Goal: Information Seeking & Learning: Learn about a topic

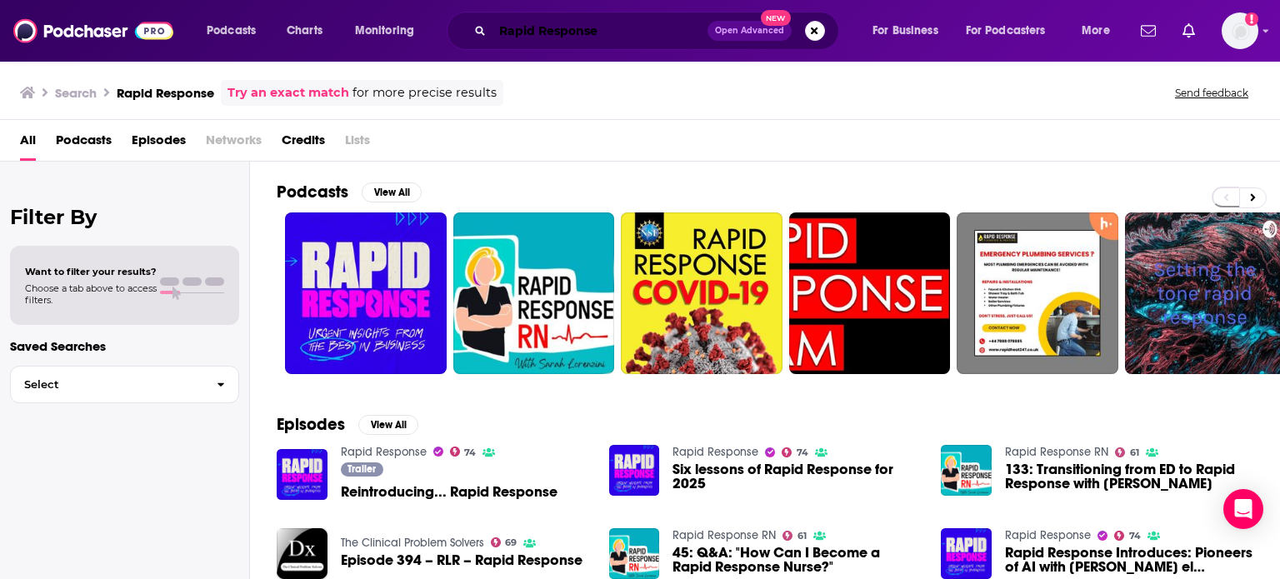
click at [650, 32] on input "Rapid Response" at bounding box center [599, 30] width 215 height 27
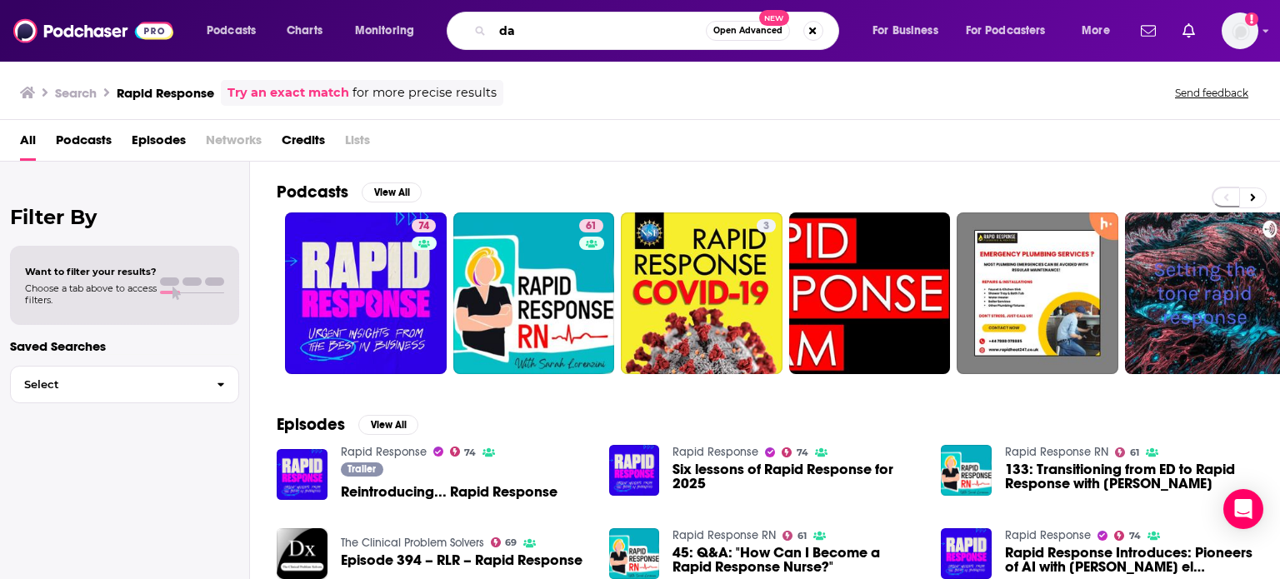
type input "d"
type input "the dan le batard"
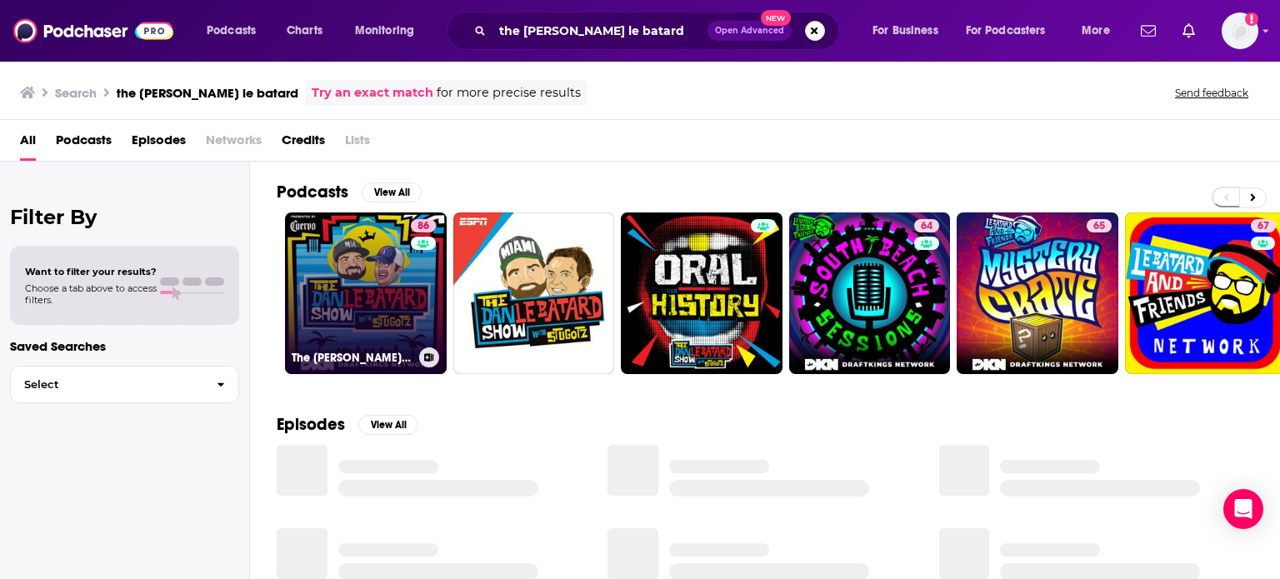
click at [387, 294] on link "86 The Dan Le Batard Show with Stugotz" at bounding box center [366, 293] width 162 height 162
